Goal: Information Seeking & Learning: Learn about a topic

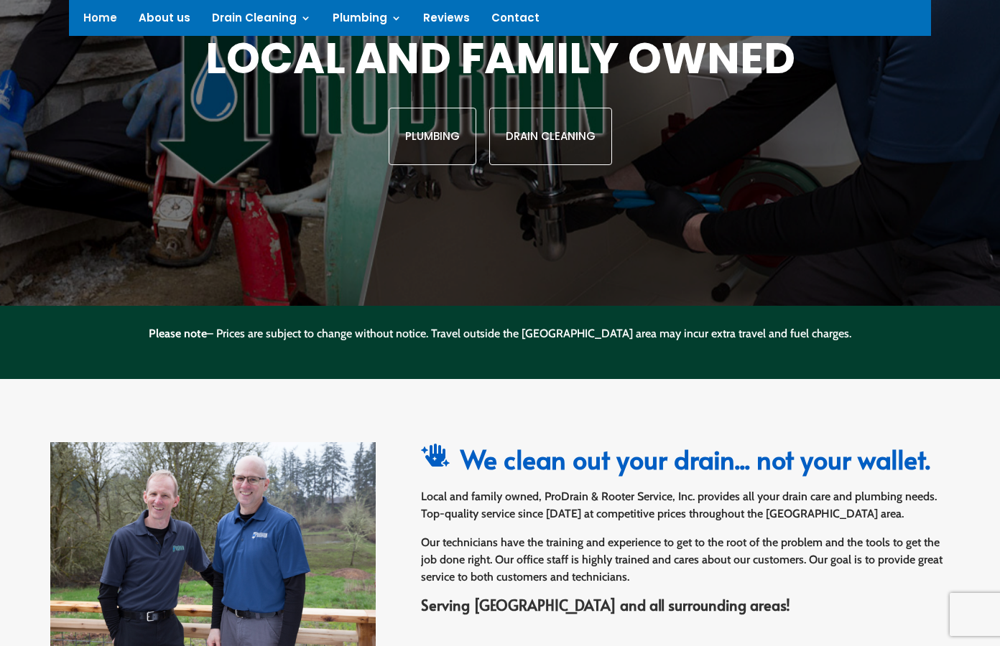
scroll to position [305, 0]
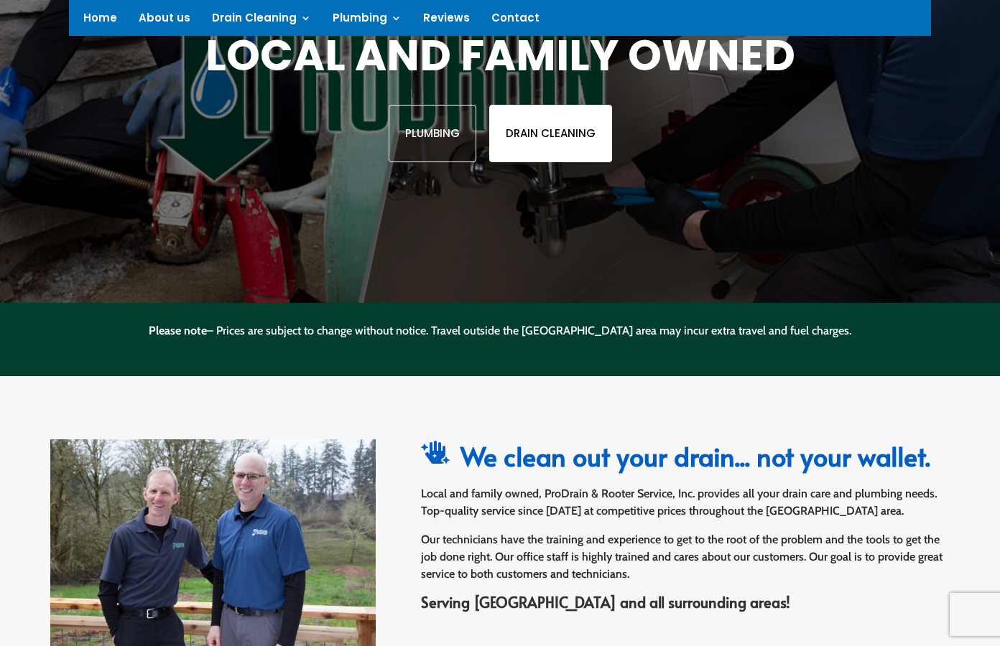
click at [540, 147] on link "Drain Cleaning" at bounding box center [550, 133] width 123 height 57
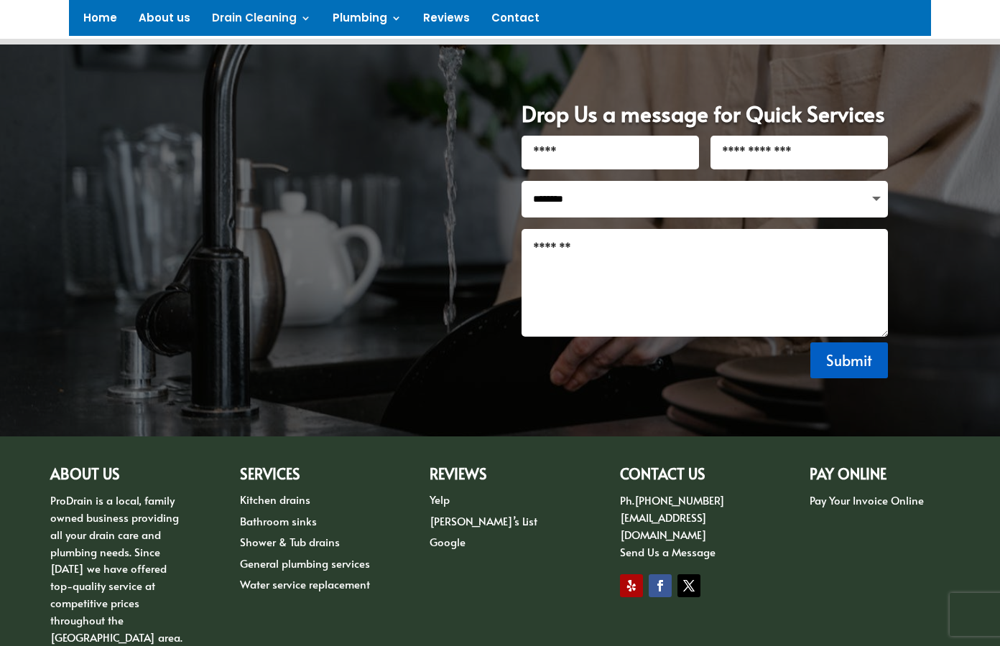
scroll to position [1000, 0]
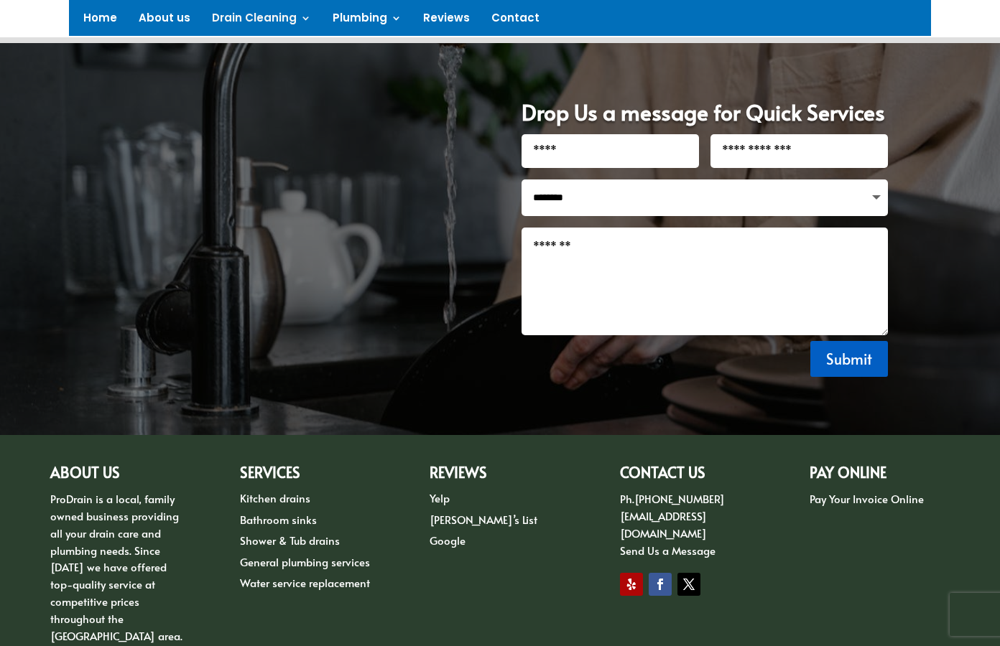
click at [282, 505] on link "Kitchen drains" at bounding box center [275, 498] width 70 height 15
